Goal: Task Accomplishment & Management: Manage account settings

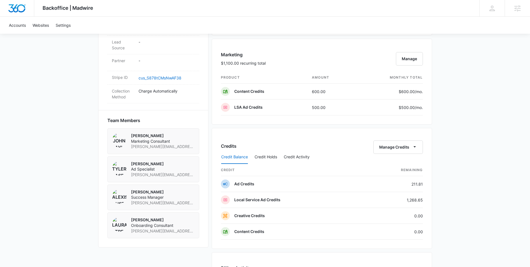
scroll to position [403, 0]
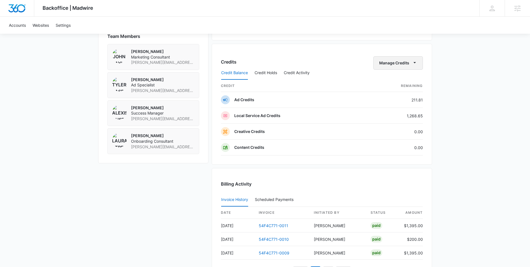
click at [417, 63] on icon "button" at bounding box center [415, 63] width 6 height 6
click at [393, 79] on div "Transfer Credits" at bounding box center [395, 81] width 29 height 4
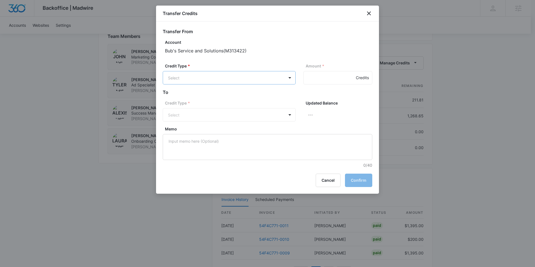
click at [252, 79] on body "Backoffice | Madwire Apps Settings AA [PERSON_NAME] [PERSON_NAME][EMAIL_ADDRESS…" at bounding box center [267, 24] width 535 height 854
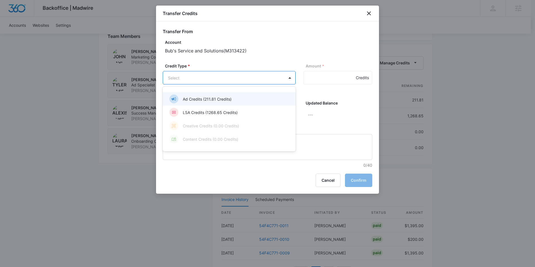
click at [218, 100] on p "Ad Credits (211.81 Credits)" at bounding box center [207, 99] width 49 height 6
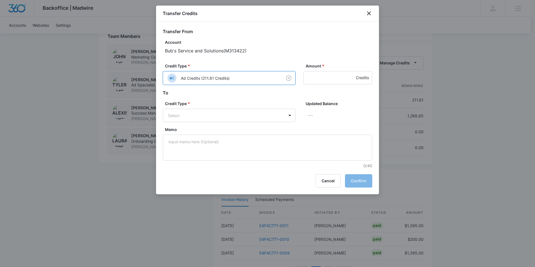
click at [221, 77] on body "Backoffice | Madwire Apps Settings AA [PERSON_NAME] [PERSON_NAME][EMAIL_ADDRESS…" at bounding box center [267, 24] width 535 height 854
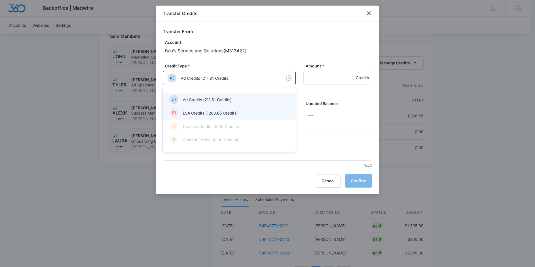
click at [225, 113] on p "LSA Credits (1268.65 Credits)" at bounding box center [210, 113] width 55 height 6
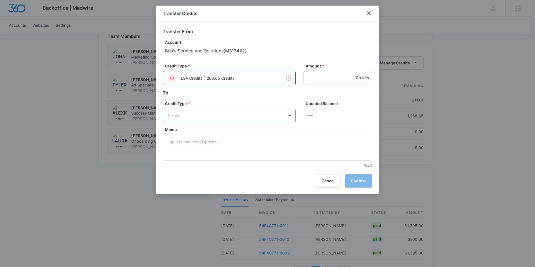
click at [229, 118] on body "Backoffice | Madwire Apps Settings AA [PERSON_NAME] [PERSON_NAME][EMAIL_ADDRESS…" at bounding box center [267, 24] width 535 height 854
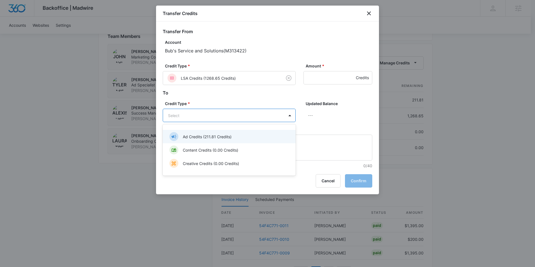
click at [213, 138] on p "Ad Credits (211.81 Credits)" at bounding box center [207, 137] width 49 height 6
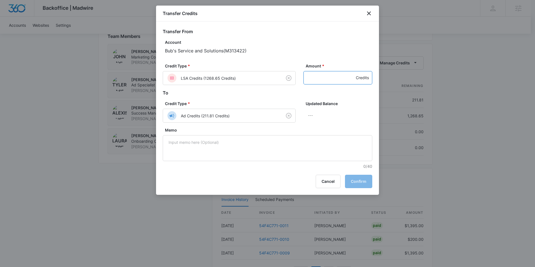
click at [336, 79] on input "Amount *" at bounding box center [337, 77] width 69 height 13
type input "500"
click at [363, 183] on button "Confirm" at bounding box center [358, 181] width 27 height 13
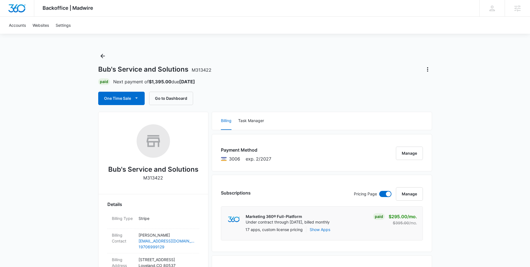
scroll to position [278, 0]
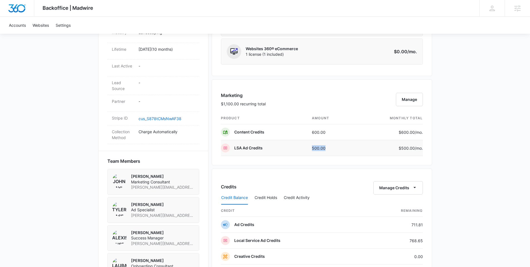
drag, startPoint x: 311, startPoint y: 149, endPoint x: 329, endPoint y: 149, distance: 18.4
click at [328, 149] on td "500.00" at bounding box center [332, 148] width 48 height 16
click at [438, 140] on div "Backoffice | Madwire Apps Settings AA [PERSON_NAME] [PERSON_NAME][EMAIL_ADDRESS…" at bounding box center [265, 127] width 530 height 810
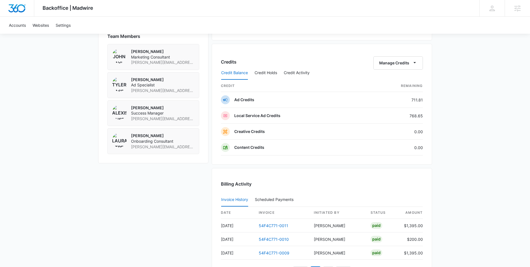
scroll to position [402, 0]
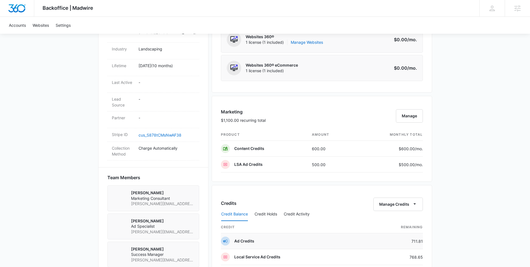
scroll to position [321, 0]
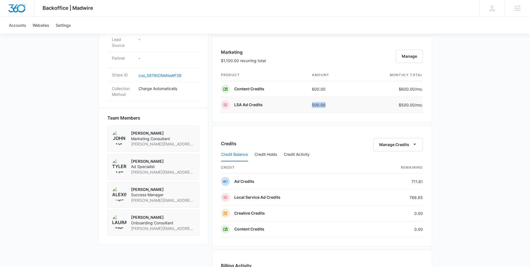
drag, startPoint x: 332, startPoint y: 105, endPoint x: 308, endPoint y: 103, distance: 24.3
click at [309, 104] on td "500.00" at bounding box center [332, 105] width 48 height 16
drag, startPoint x: 312, startPoint y: 90, endPoint x: 354, endPoint y: 93, distance: 42.1
click at [334, 91] on td "600.00" at bounding box center [332, 89] width 48 height 16
click at [461, 96] on div "Backoffice | Madwire Apps Settings AA Alexis Austere alexis.austere@madwire.com…" at bounding box center [265, 101] width 530 height 845
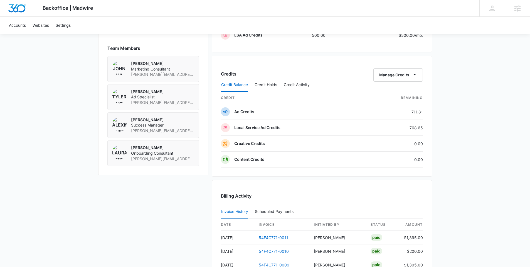
scroll to position [387, 0]
